Goal: Check status

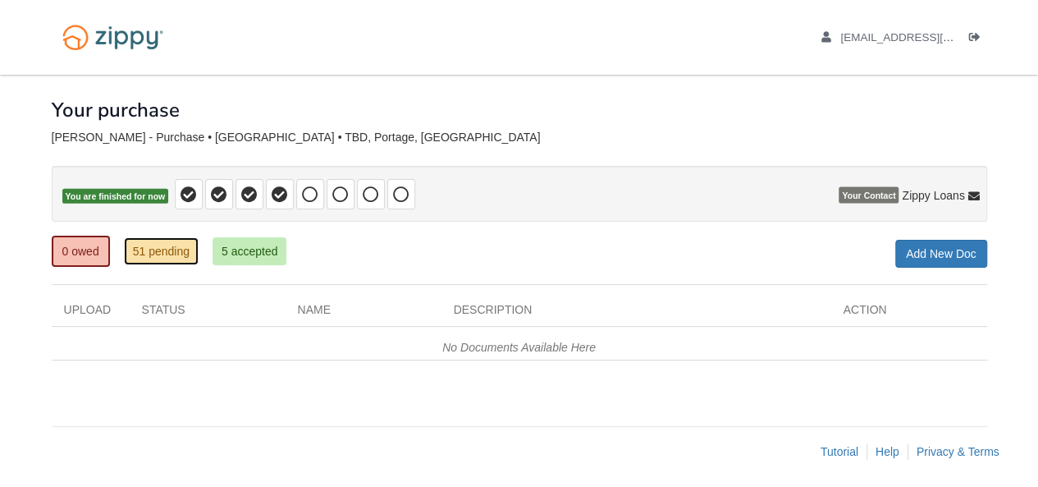
click at [174, 252] on link "51 pending" at bounding box center [161, 251] width 75 height 28
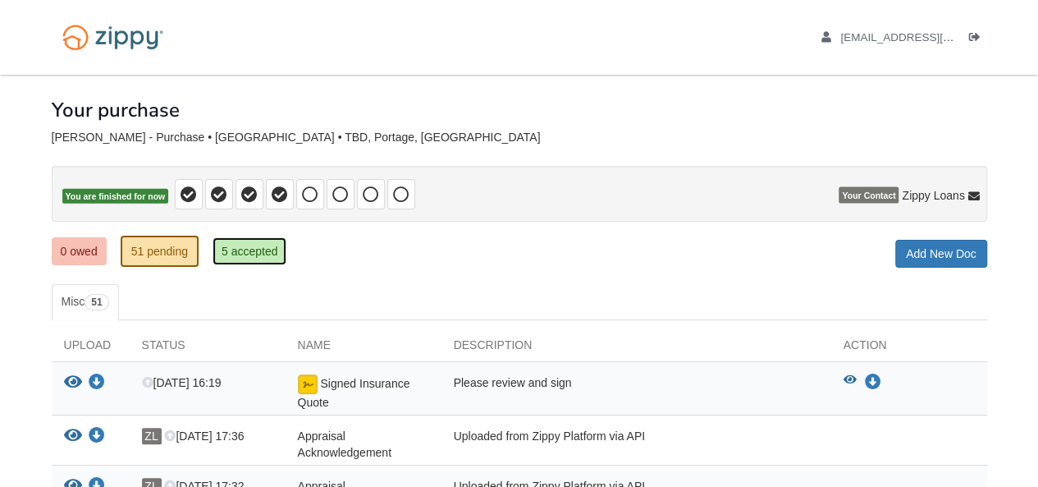
click at [251, 246] on link "5 accepted" at bounding box center [250, 251] width 75 height 28
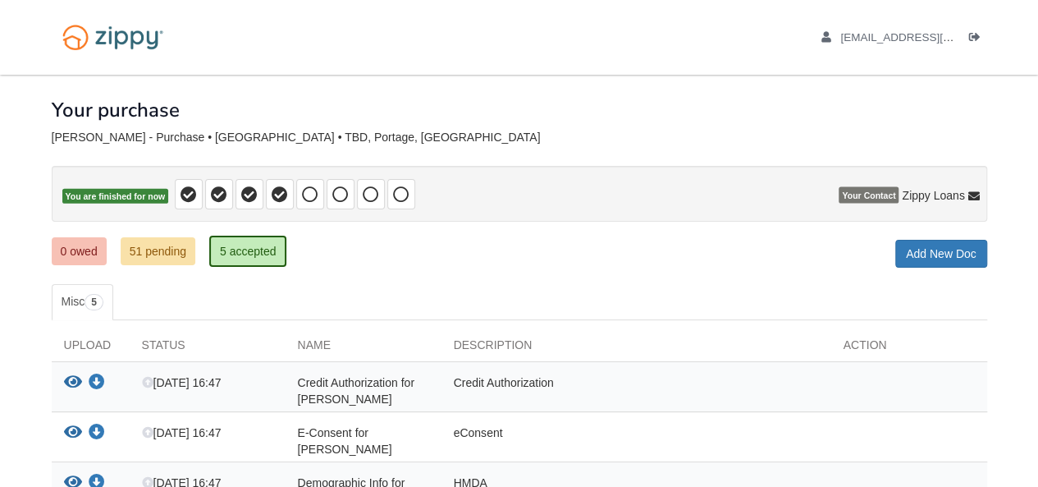
click at [380, 242] on div "0 owed 51 pending 5 accepted My Estimated Payment × My Estimated Payment Add Ne…" at bounding box center [520, 253] width 936 height 30
click at [89, 246] on link "0 owed" at bounding box center [79, 251] width 55 height 28
